Goal: Task Accomplishment & Management: Manage account settings

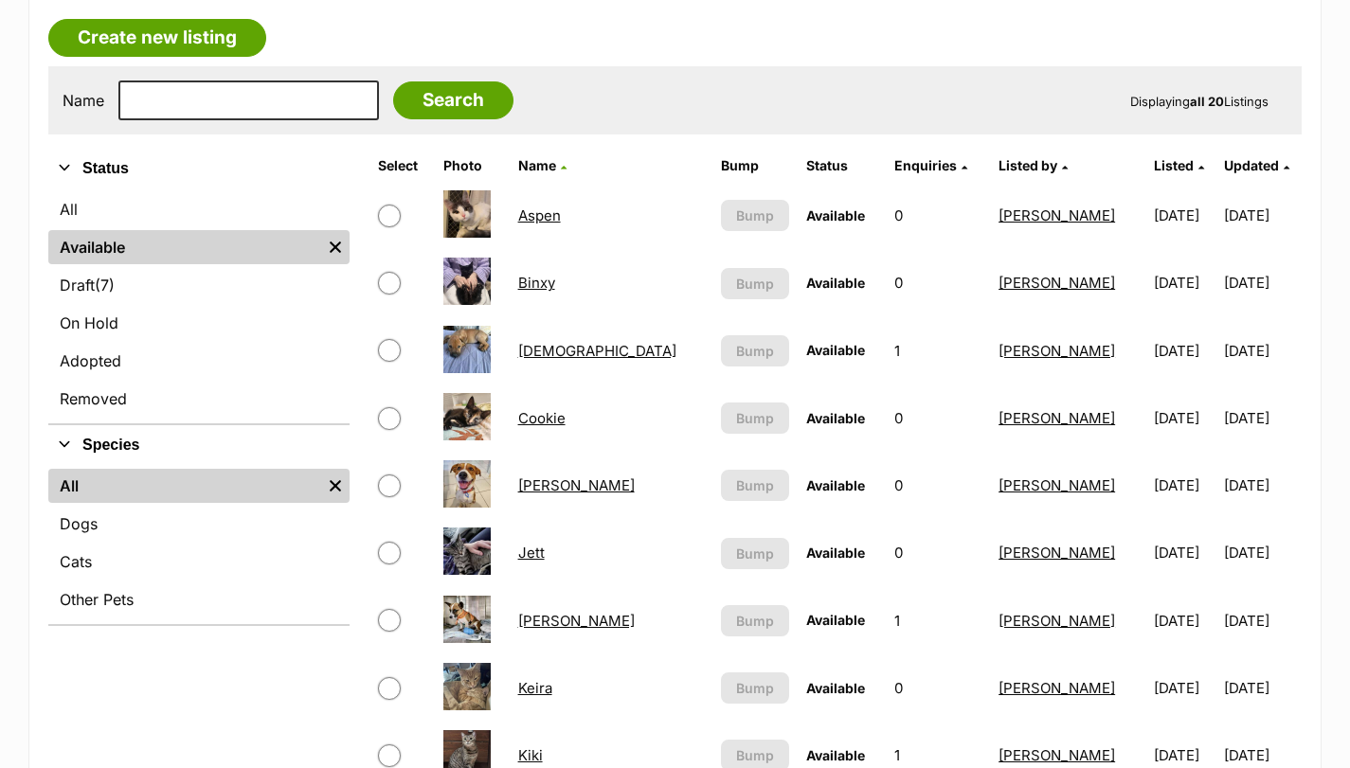
scroll to position [315, 0]
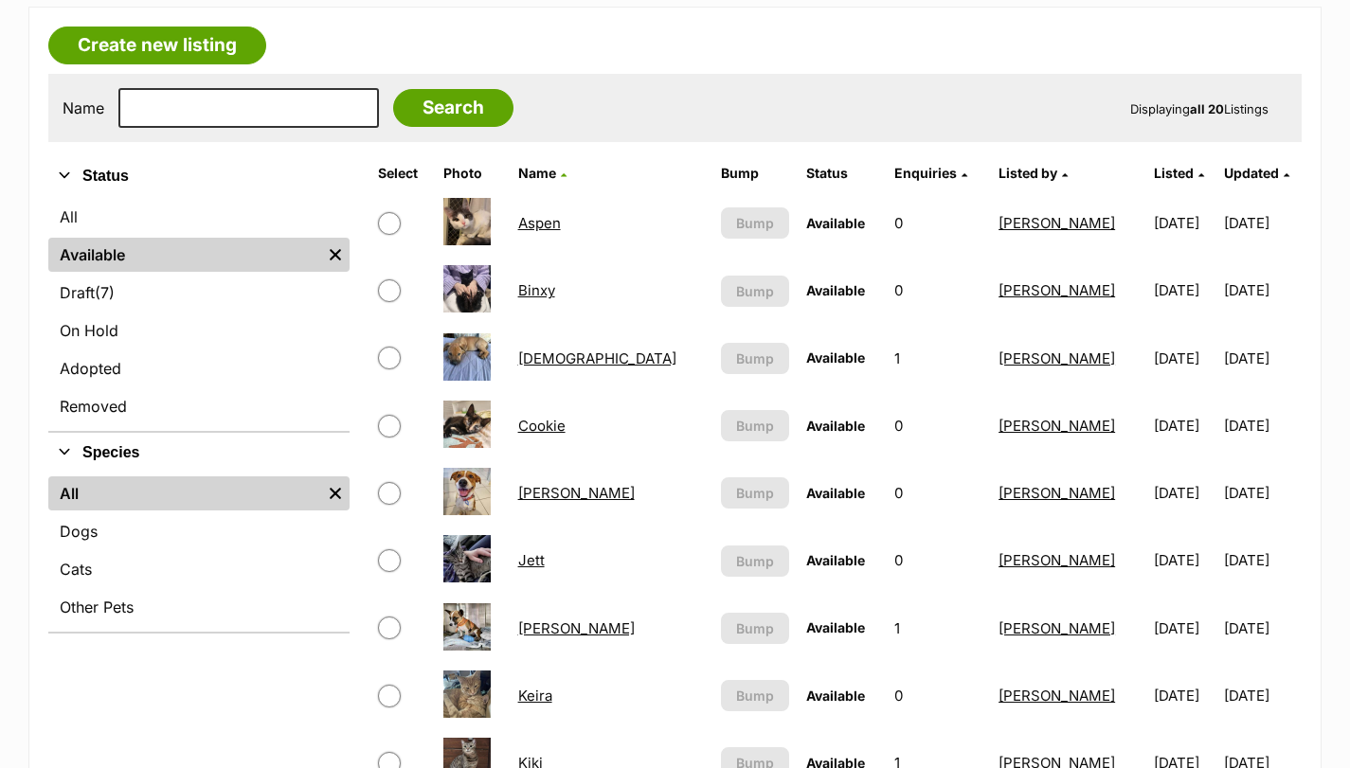
click at [566, 354] on link "Bodhi" at bounding box center [597, 359] width 158 height 18
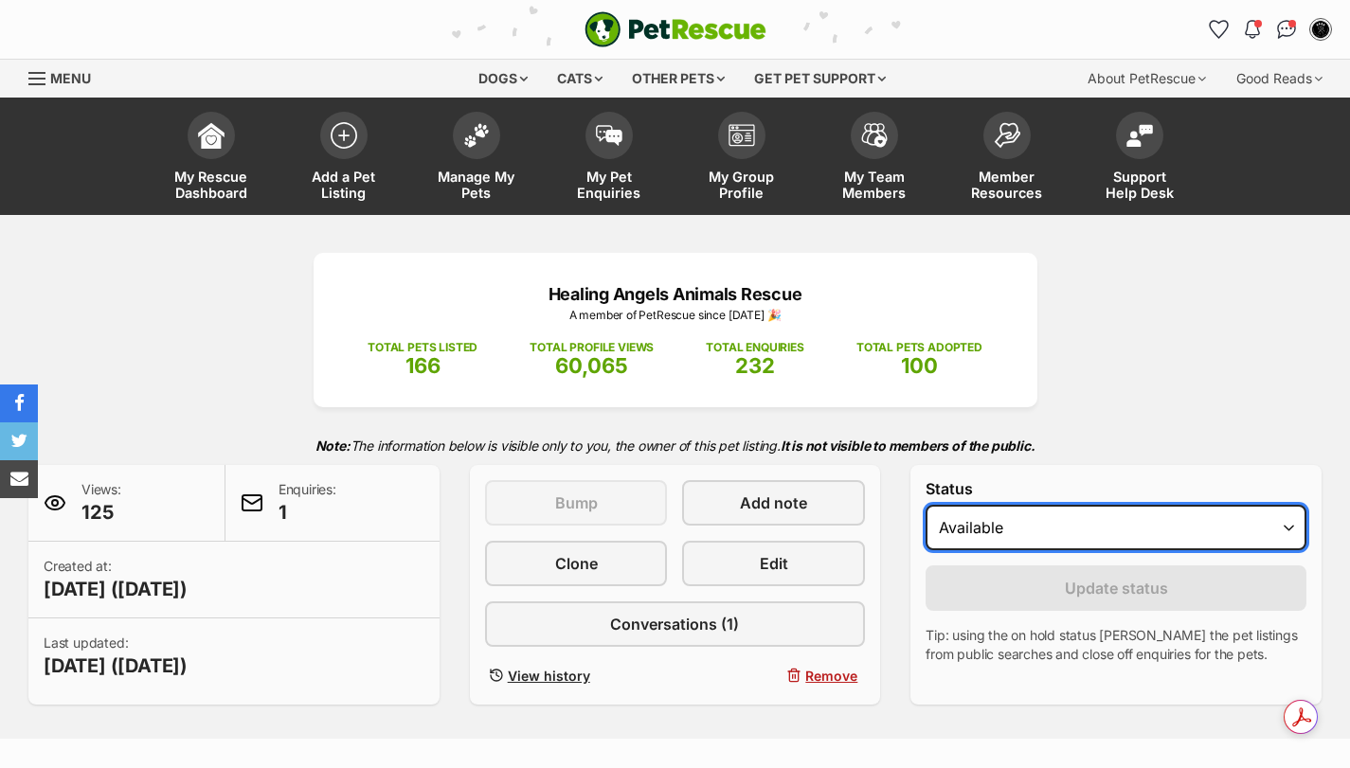
click at [1078, 528] on select "Draft - not available as listing has enquires Available On hold Adopted" at bounding box center [1115, 527] width 381 height 45
select select "on_hold"
click at [925, 505] on select "Draft - not available as listing has enquires Available On hold Adopted" at bounding box center [1115, 527] width 381 height 45
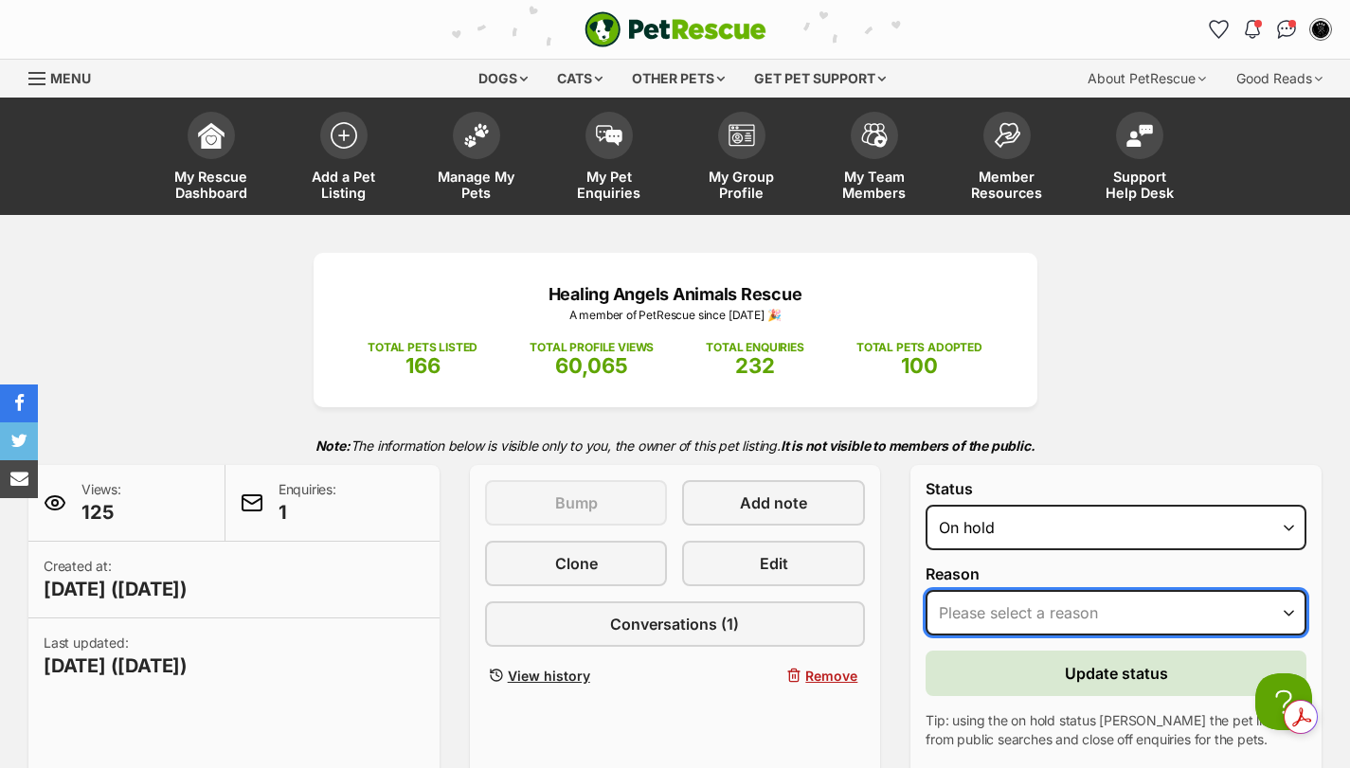
click at [1047, 616] on select "Please select a reason Medical reasons Reviewing applications Adoption pending …" at bounding box center [1115, 612] width 381 height 45
select select "reviewing_applications"
click at [925, 590] on select "Please select a reason Medical reasons Reviewing applications Adoption pending …" at bounding box center [1115, 612] width 381 height 45
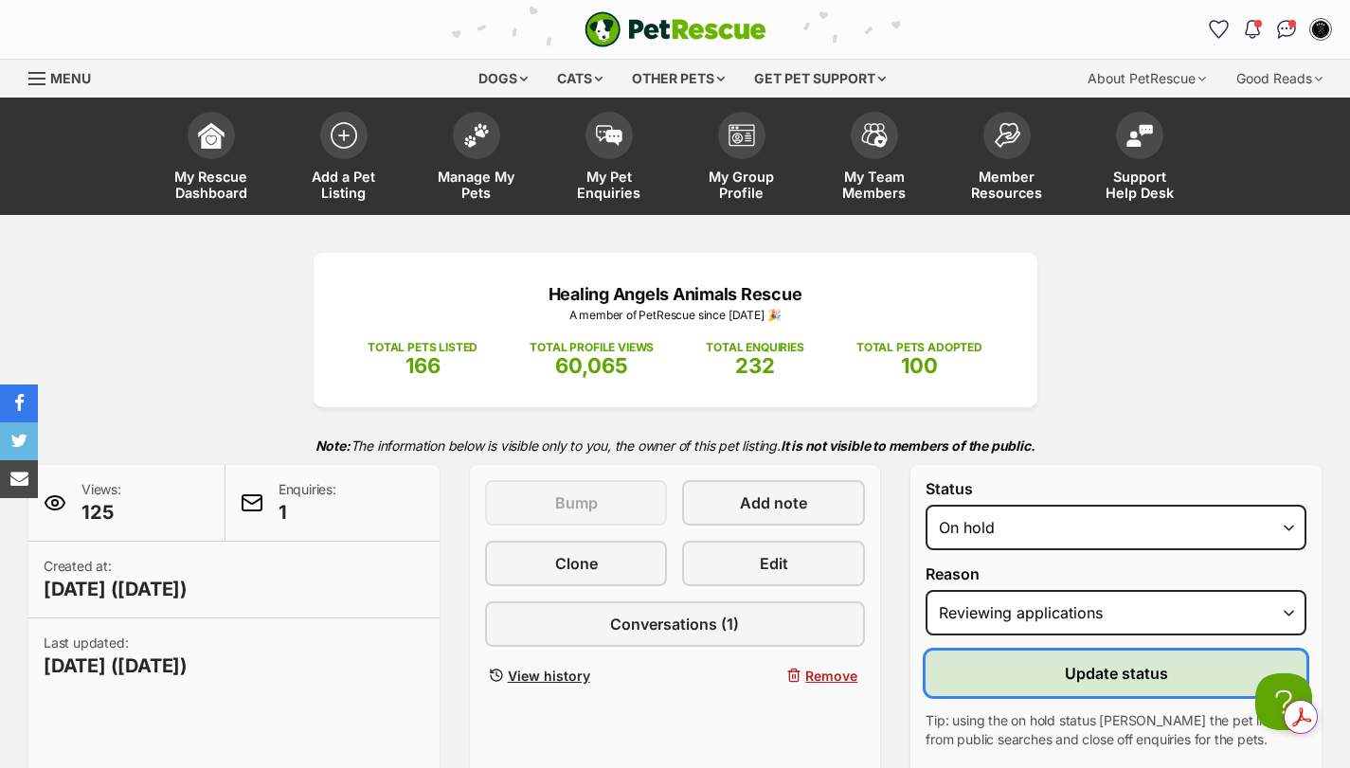
click at [1081, 673] on span "Update status" at bounding box center [1116, 673] width 103 height 23
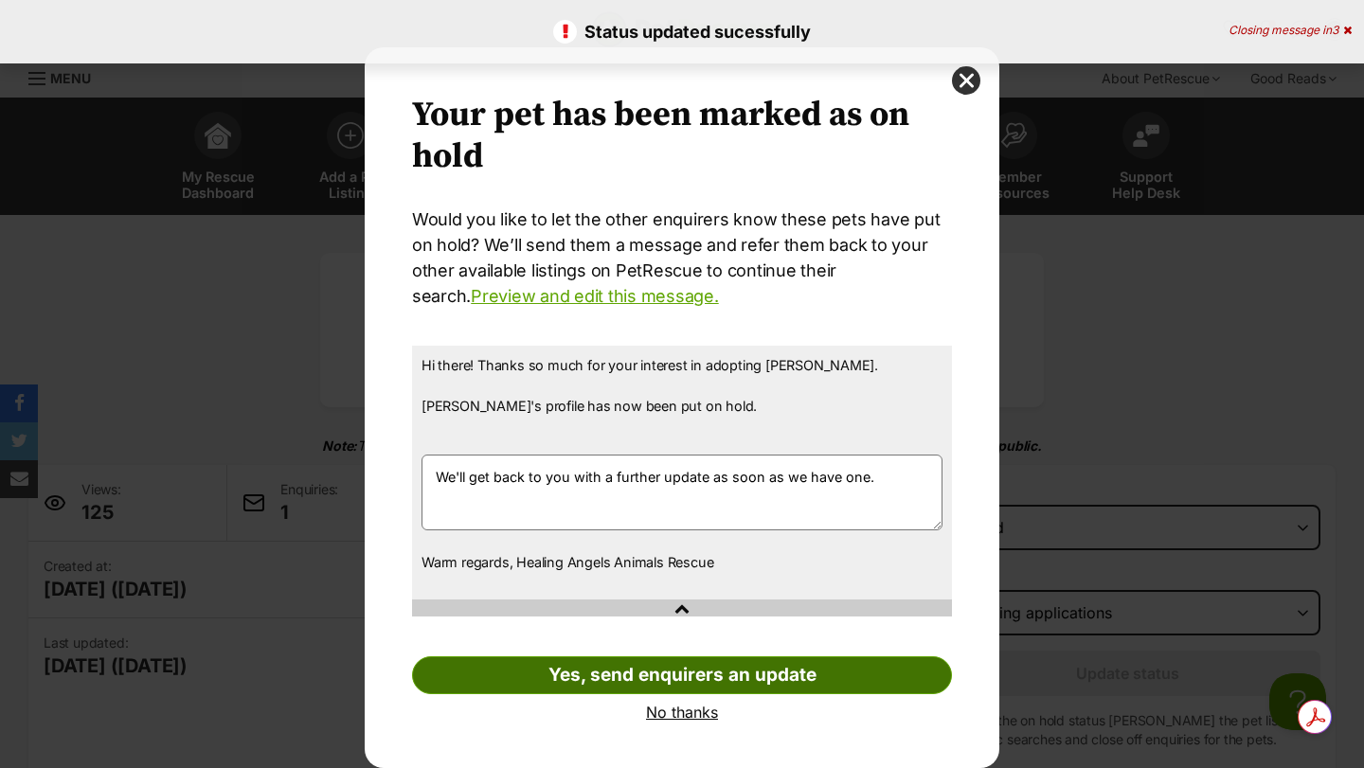
click at [712, 667] on link "Yes, send enquirers an update" at bounding box center [682, 675] width 540 height 38
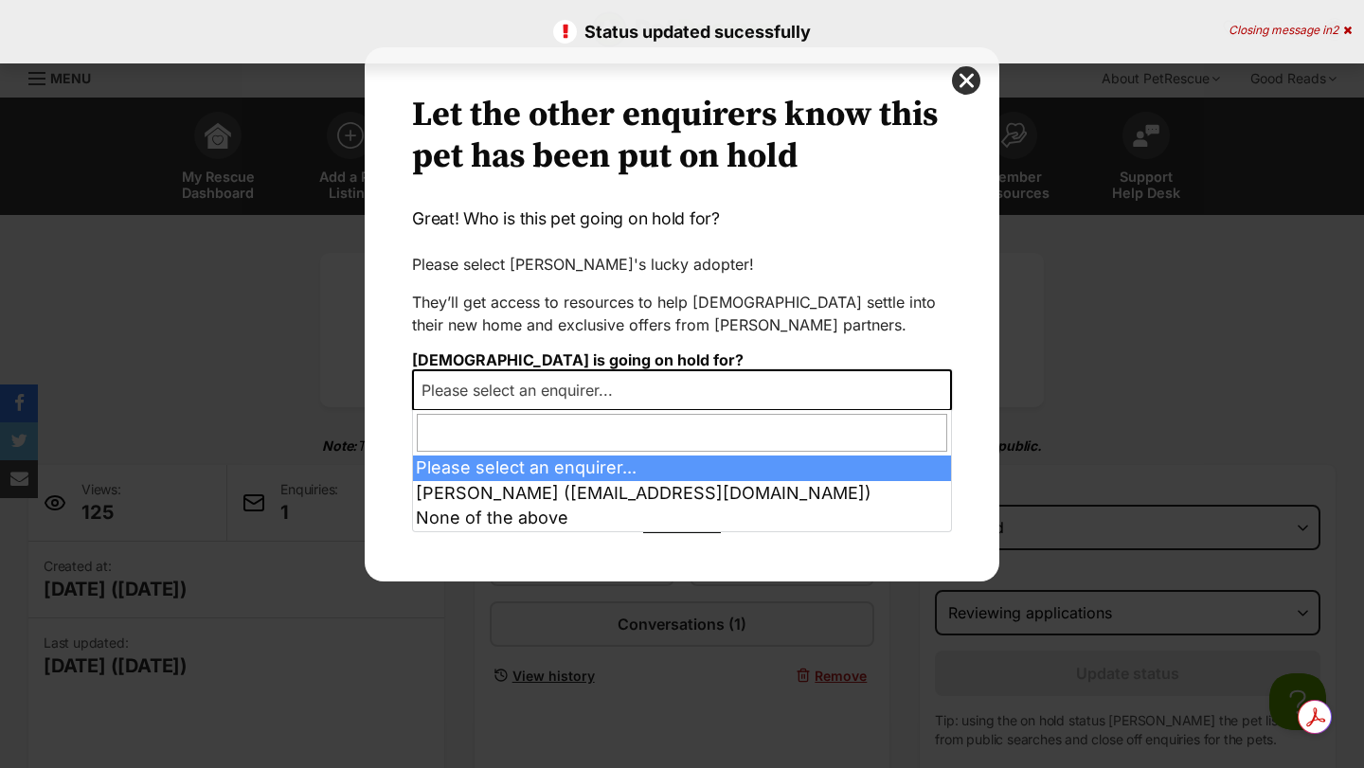
click at [440, 386] on span "Please select an enquirer..." at bounding box center [523, 390] width 218 height 27
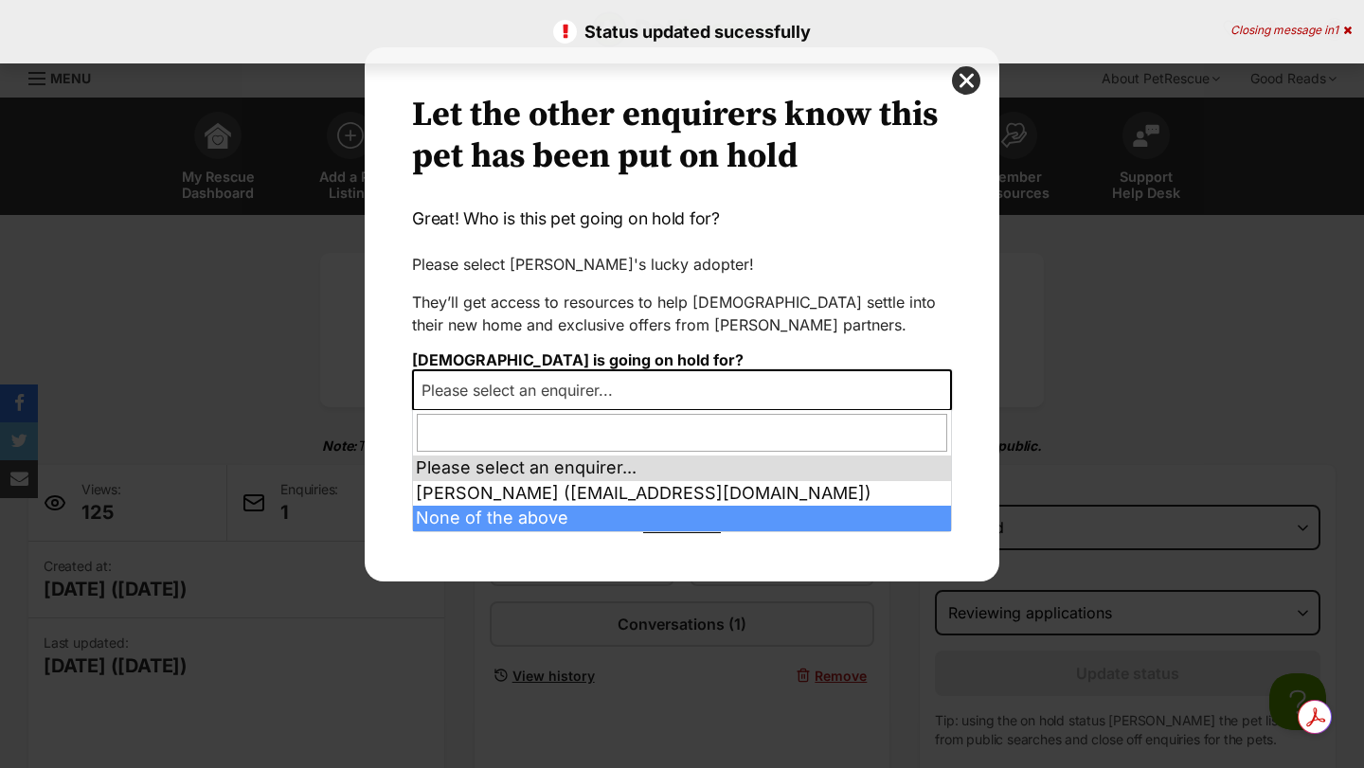
select select "other"
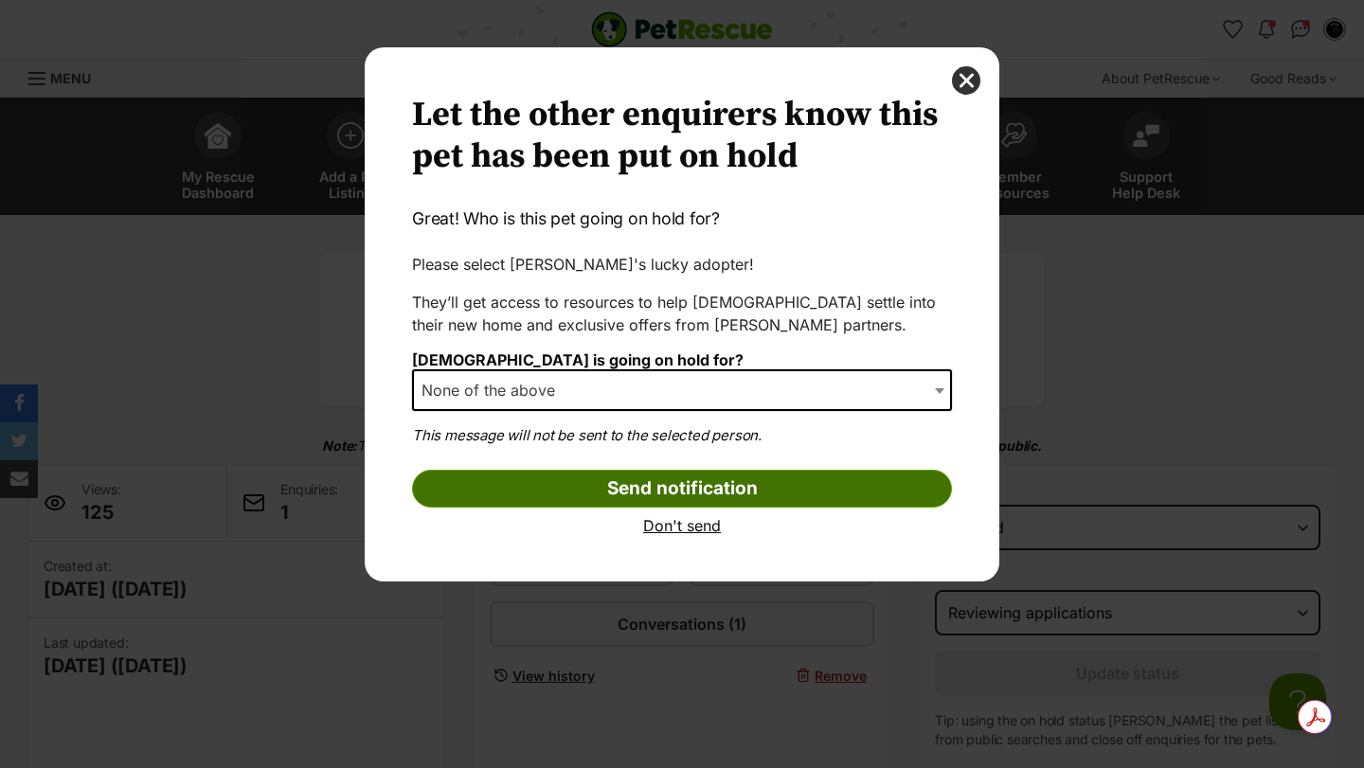
click at [592, 486] on input "Send notification" at bounding box center [682, 489] width 540 height 38
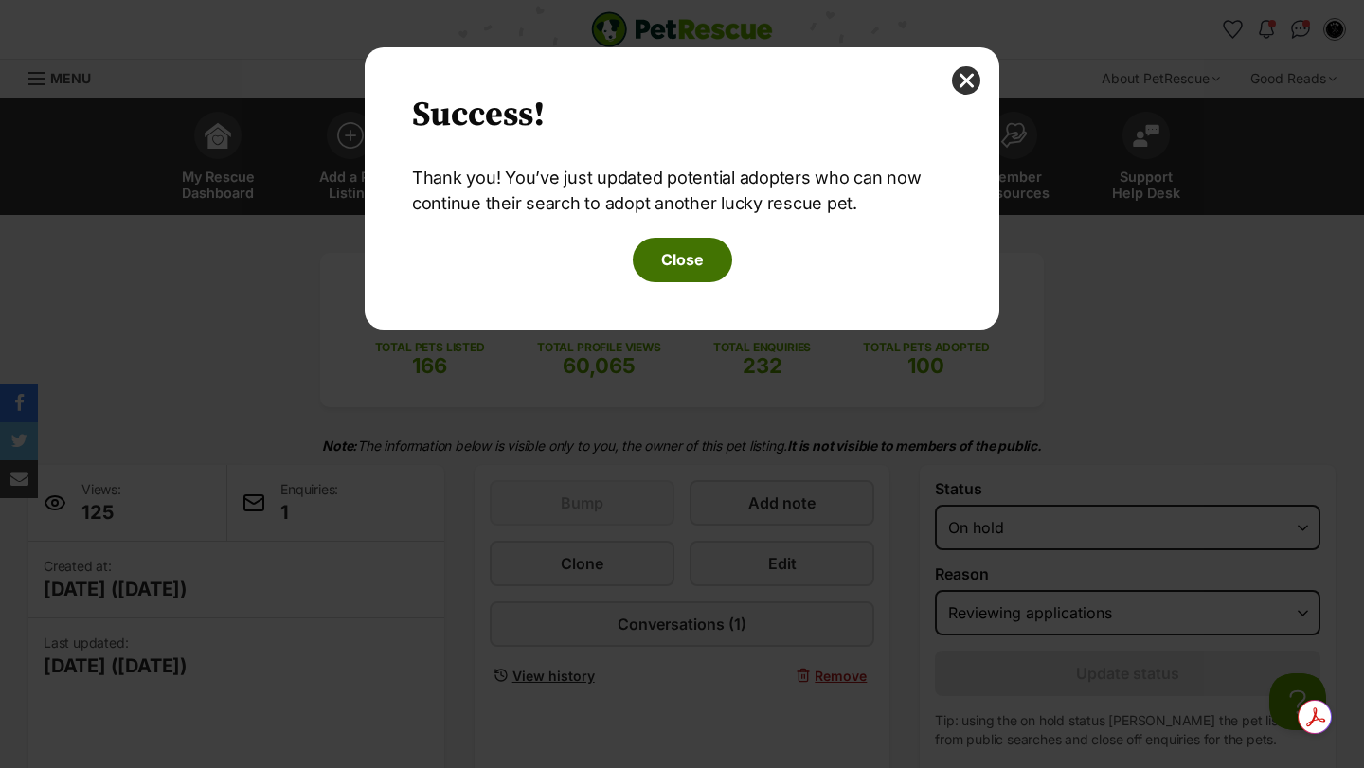
click at [690, 274] on button "Close" at bounding box center [682, 260] width 99 height 44
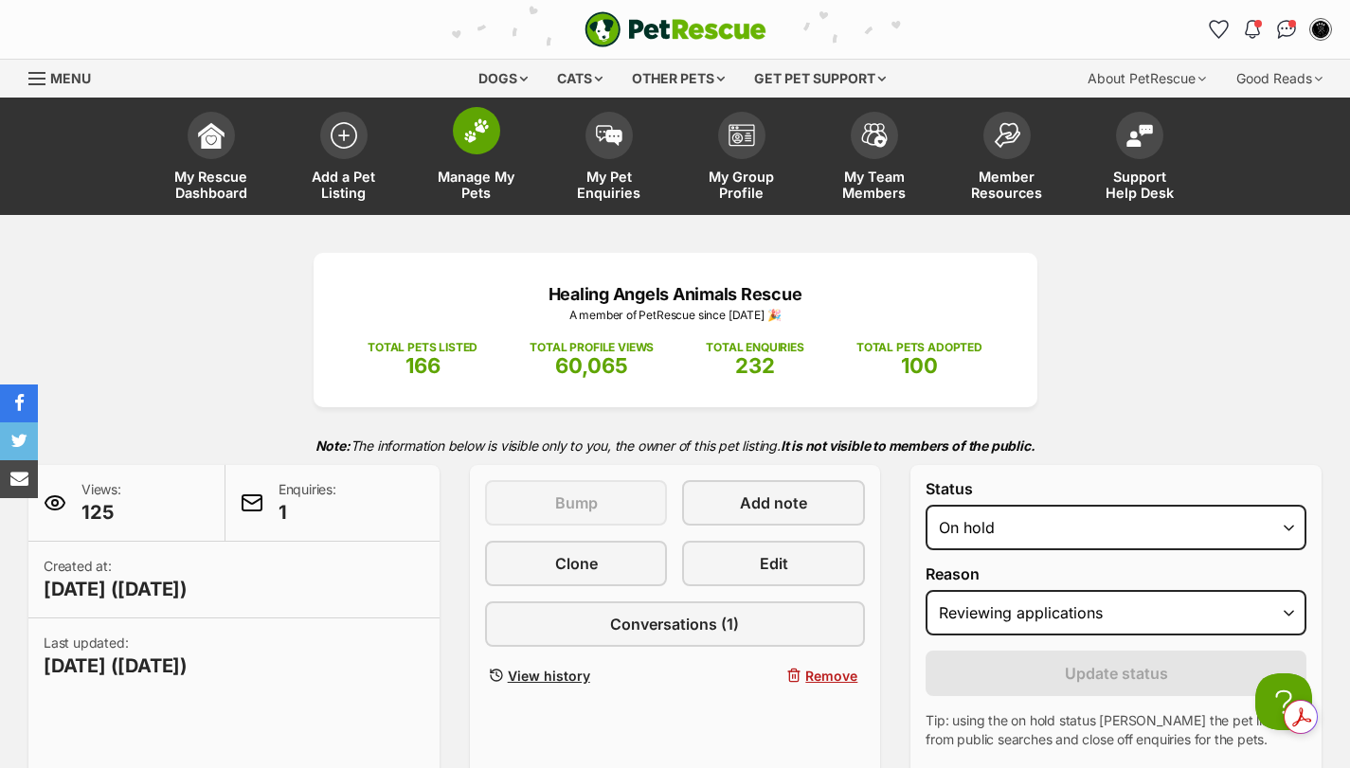
click at [465, 134] on img at bounding box center [476, 130] width 27 height 25
